Goal: Check status: Check status

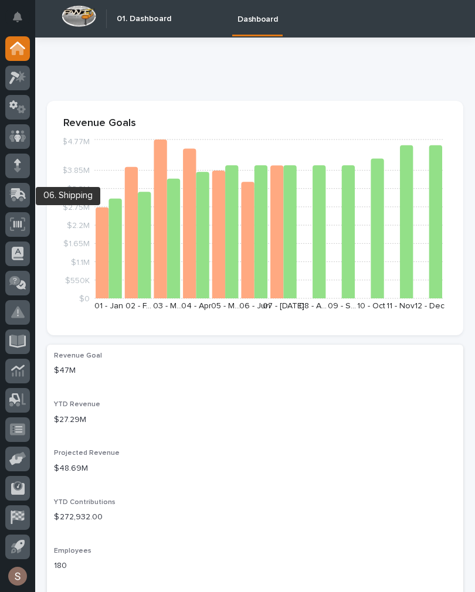
click at [9, 202] on div at bounding box center [17, 195] width 25 height 25
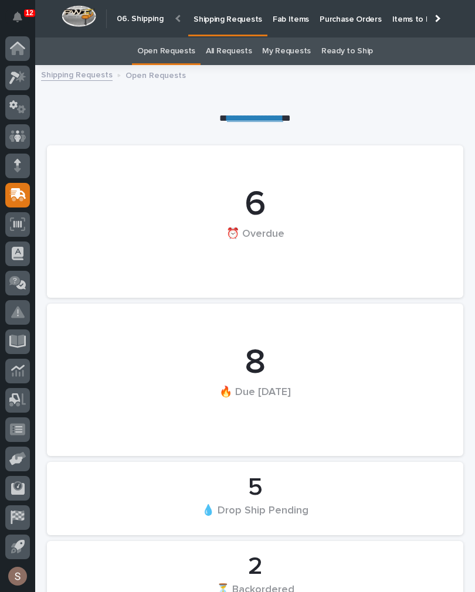
click at [167, 50] on link "Open Requests" at bounding box center [166, 51] width 58 height 28
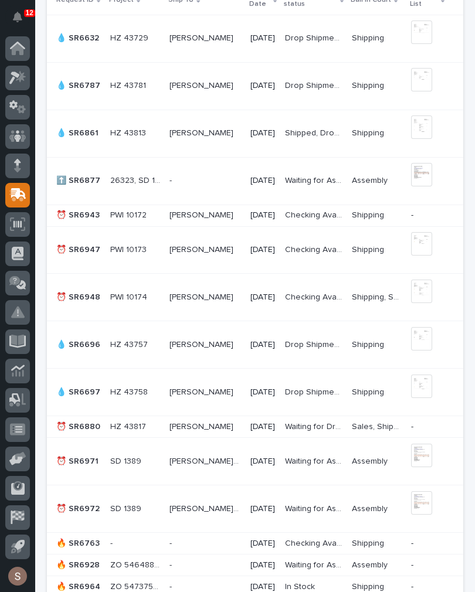
scroll to position [919, 0]
click at [112, 459] on p "SD 1389" at bounding box center [126, 460] width 33 height 12
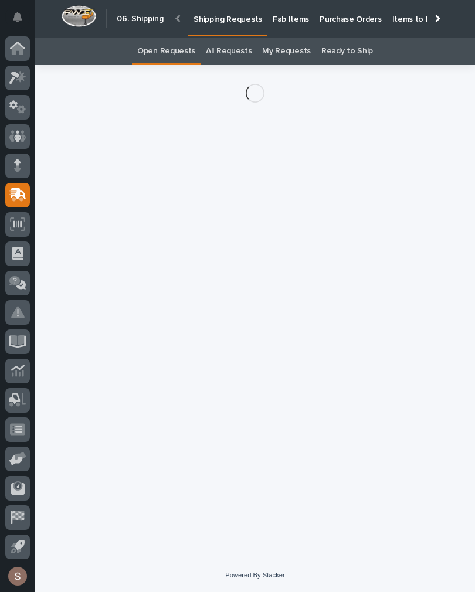
scroll to position [0, -115]
